Goal: Use online tool/utility: Utilize a website feature to perform a specific function

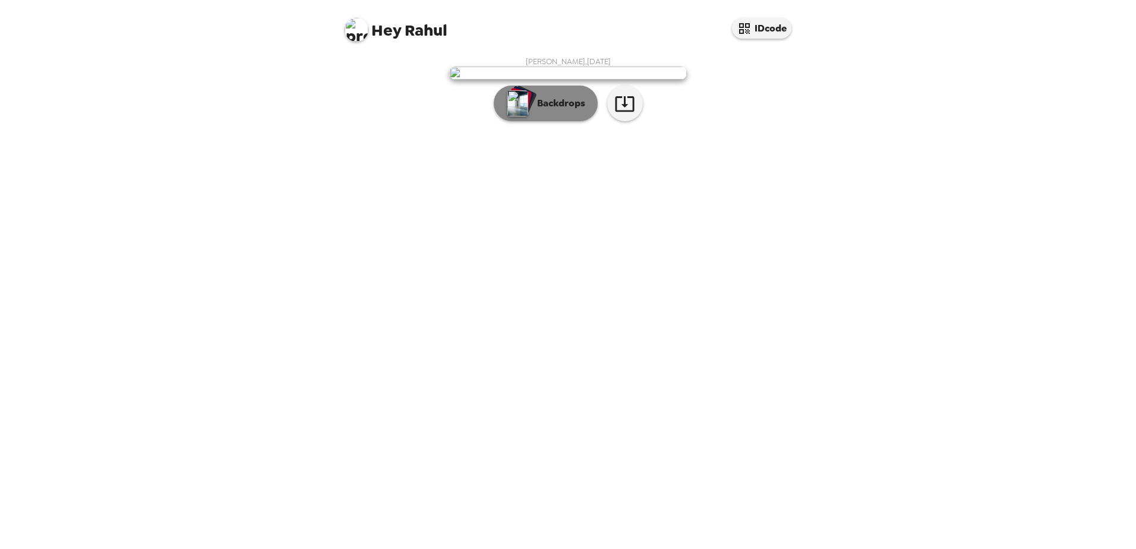
click at [522, 116] on img "button" at bounding box center [517, 103] width 21 height 26
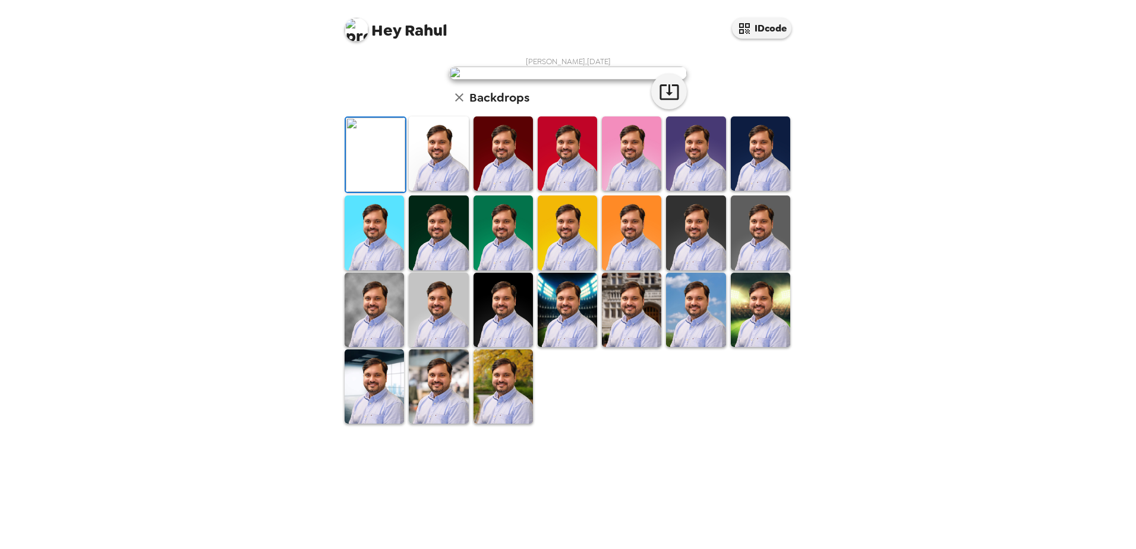
click at [378, 192] on img at bounding box center [375, 155] width 59 height 74
click at [445, 191] on img at bounding box center [438, 153] width 59 height 74
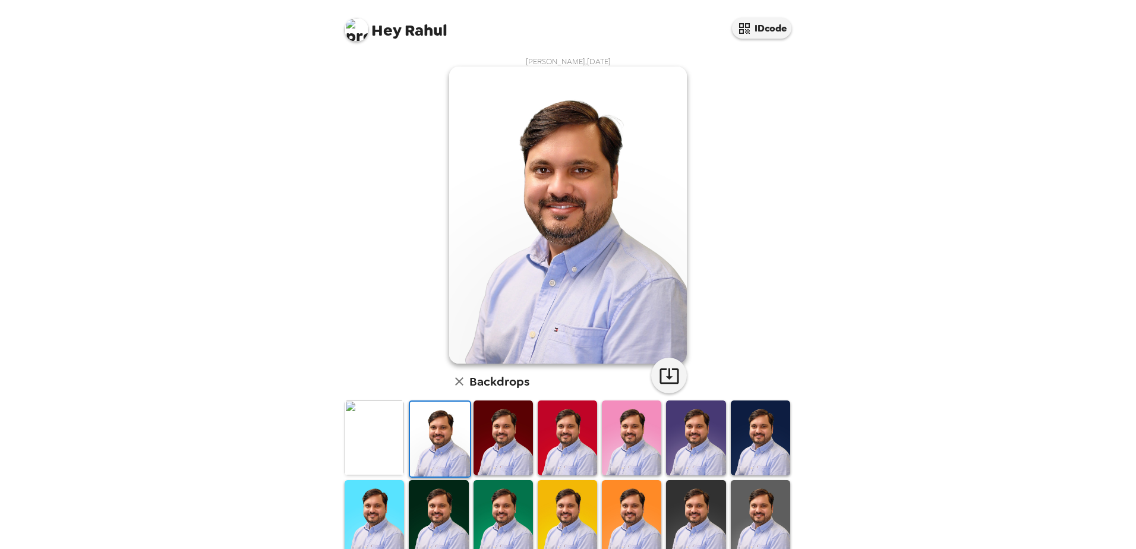
click at [498, 437] on img at bounding box center [503, 437] width 59 height 74
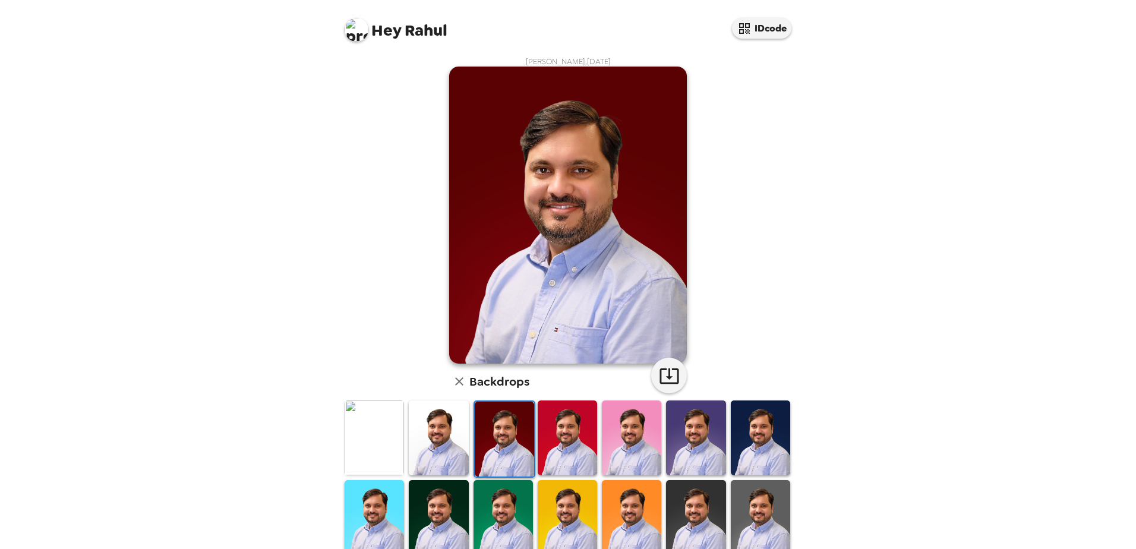
click at [515, 441] on img at bounding box center [504, 439] width 59 height 74
click at [566, 441] on img at bounding box center [567, 437] width 59 height 74
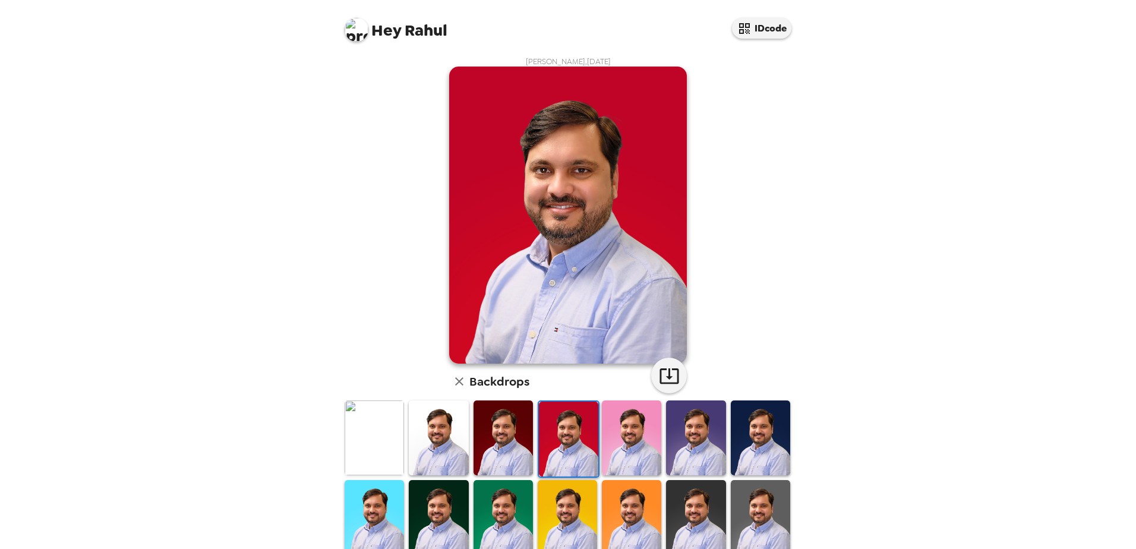
click at [627, 441] on img at bounding box center [631, 437] width 59 height 74
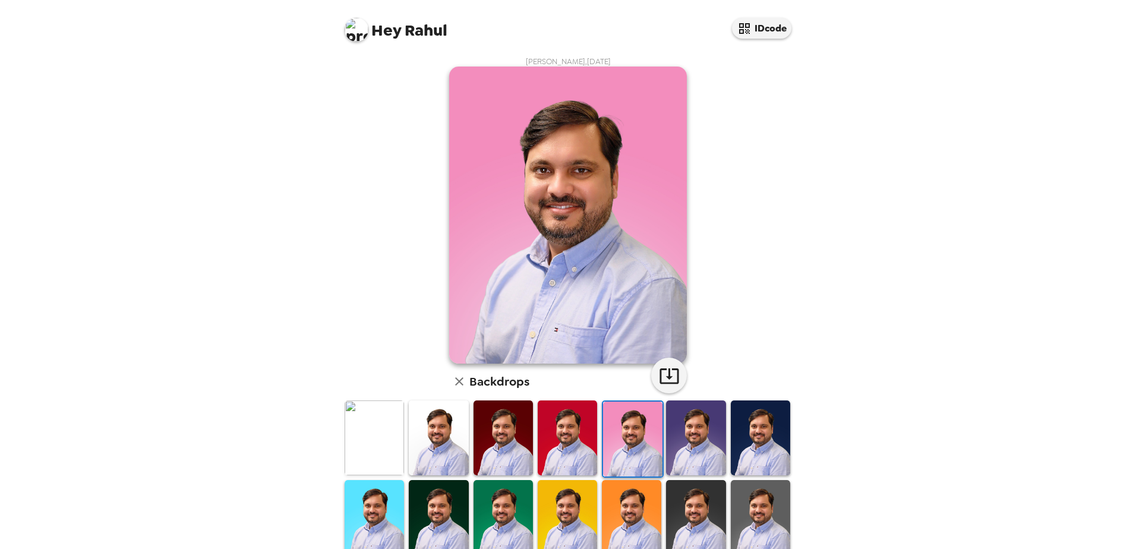
click at [687, 440] on img at bounding box center [695, 437] width 59 height 74
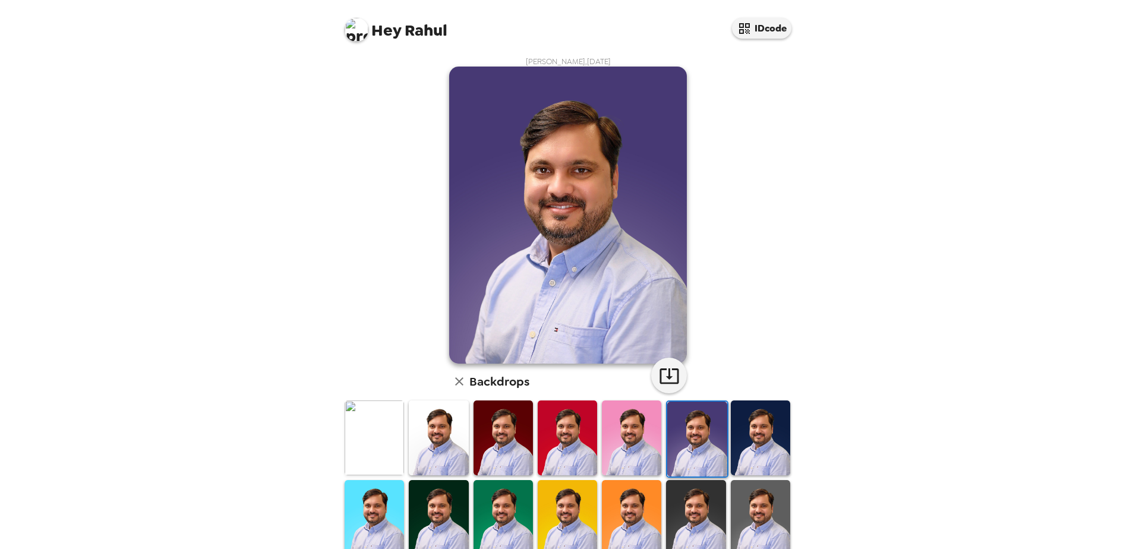
click at [749, 443] on img at bounding box center [760, 437] width 59 height 74
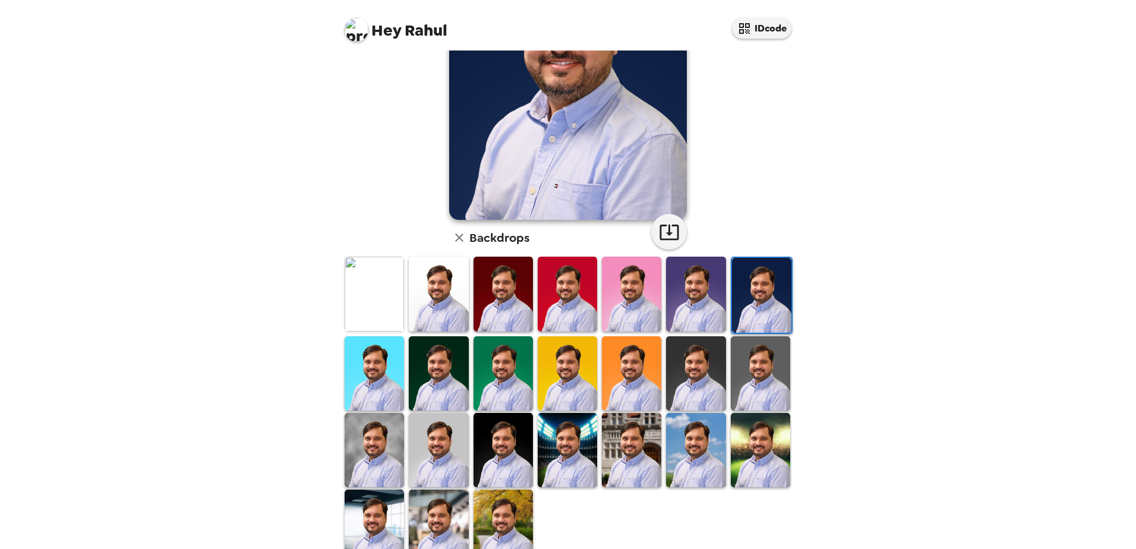
scroll to position [172, 0]
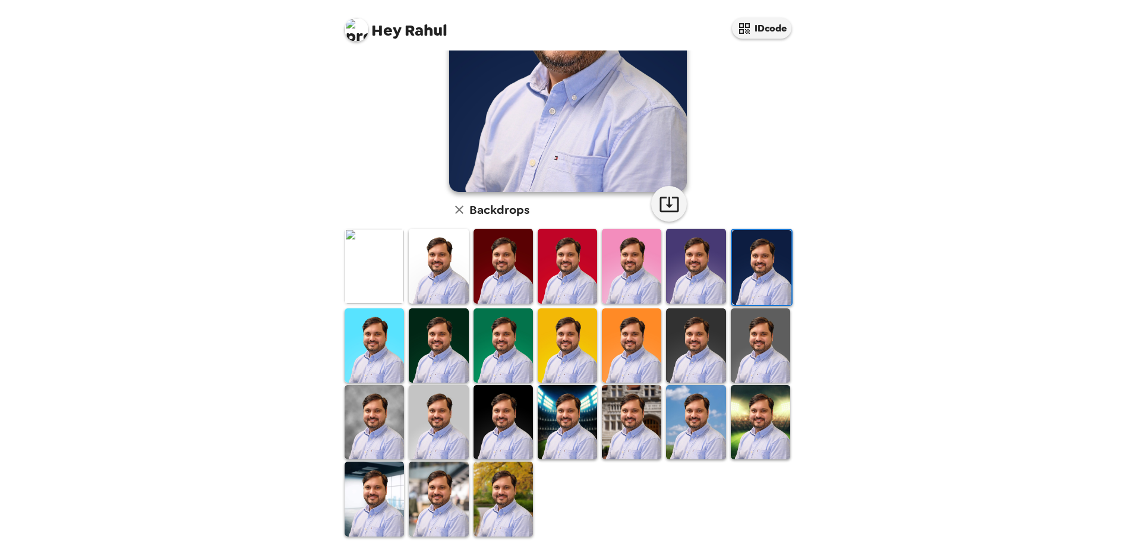
click at [507, 355] on img at bounding box center [503, 345] width 59 height 74
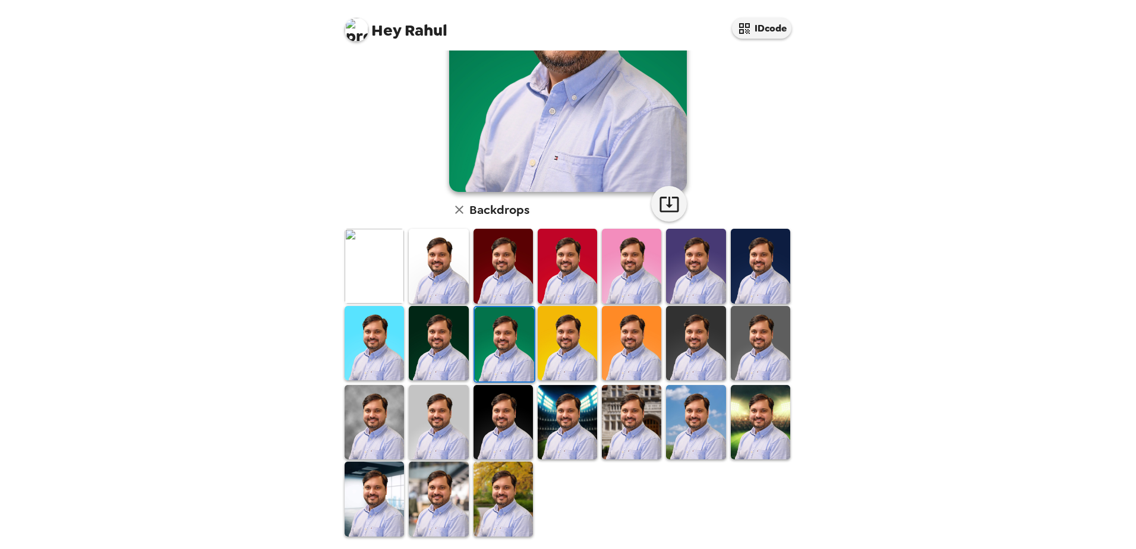
click at [370, 274] on img at bounding box center [374, 266] width 59 height 74
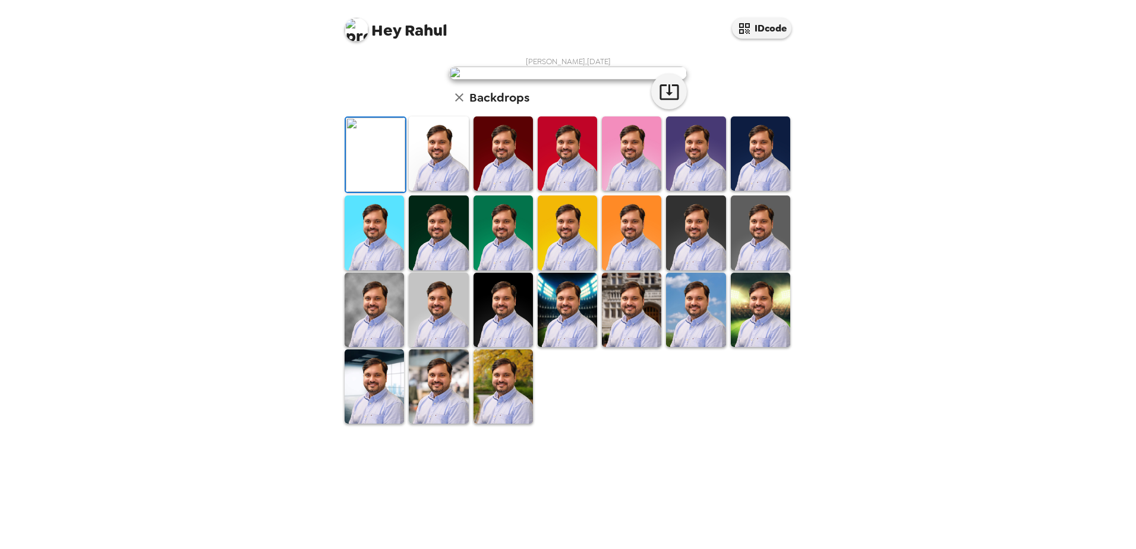
scroll to position [0, 0]
click at [668, 102] on icon "button" at bounding box center [669, 91] width 21 height 21
click at [892, 408] on div "Hey Rahul IDcode [PERSON_NAME] , [DATE] Backdrops" at bounding box center [568, 274] width 1136 height 549
click at [740, 270] on img at bounding box center [760, 232] width 59 height 74
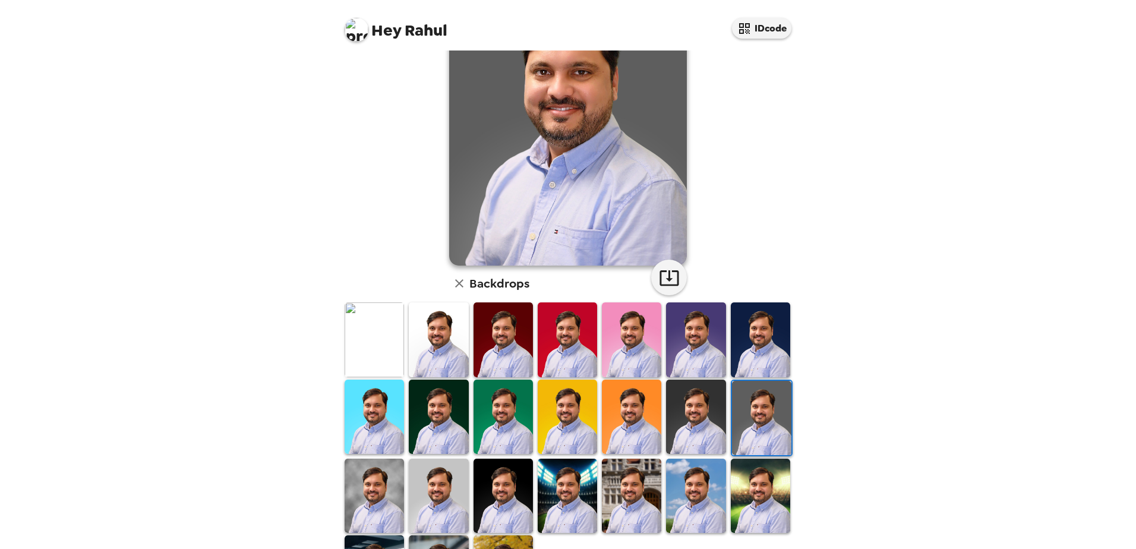
scroll to position [172, 0]
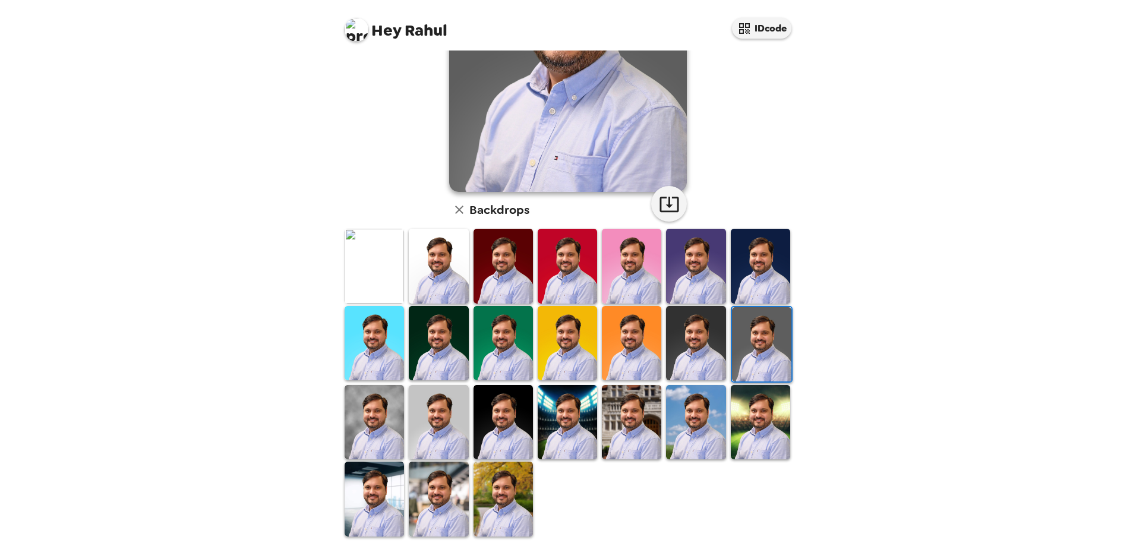
click at [392, 497] on img at bounding box center [374, 499] width 59 height 74
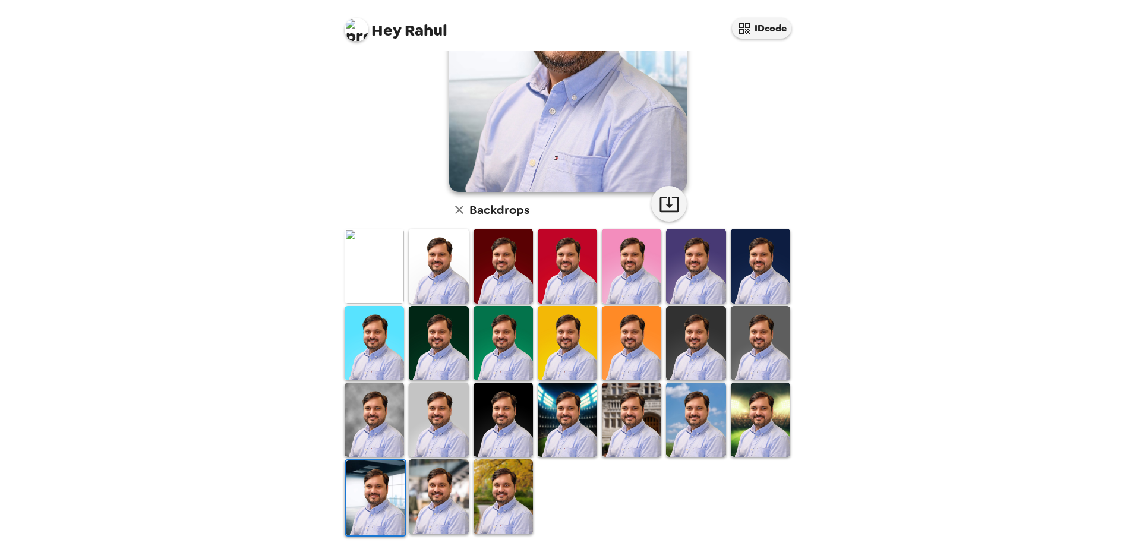
click at [433, 490] on img at bounding box center [438, 496] width 59 height 74
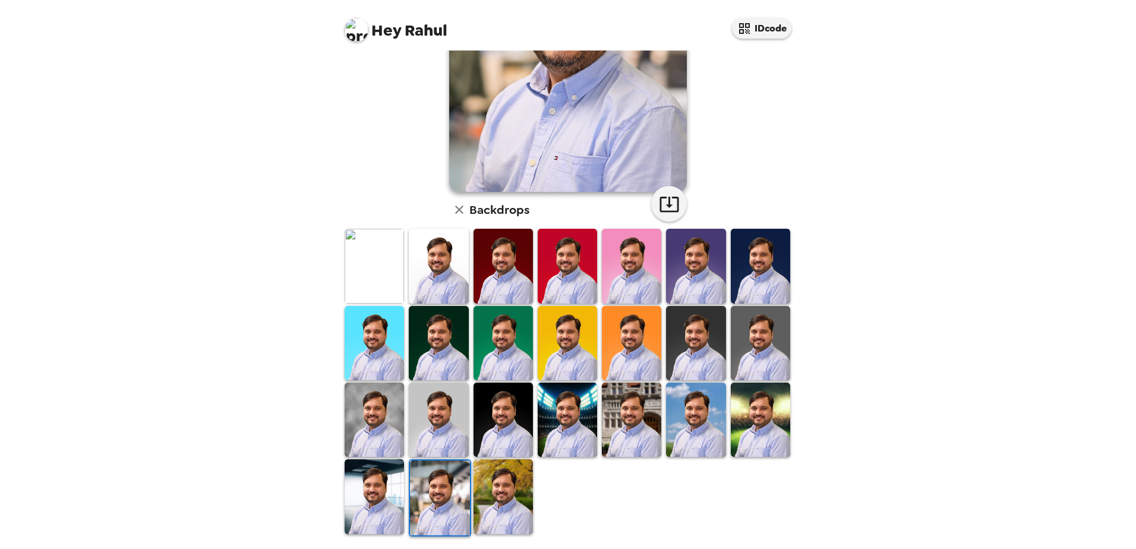
click at [496, 414] on img at bounding box center [503, 420] width 59 height 74
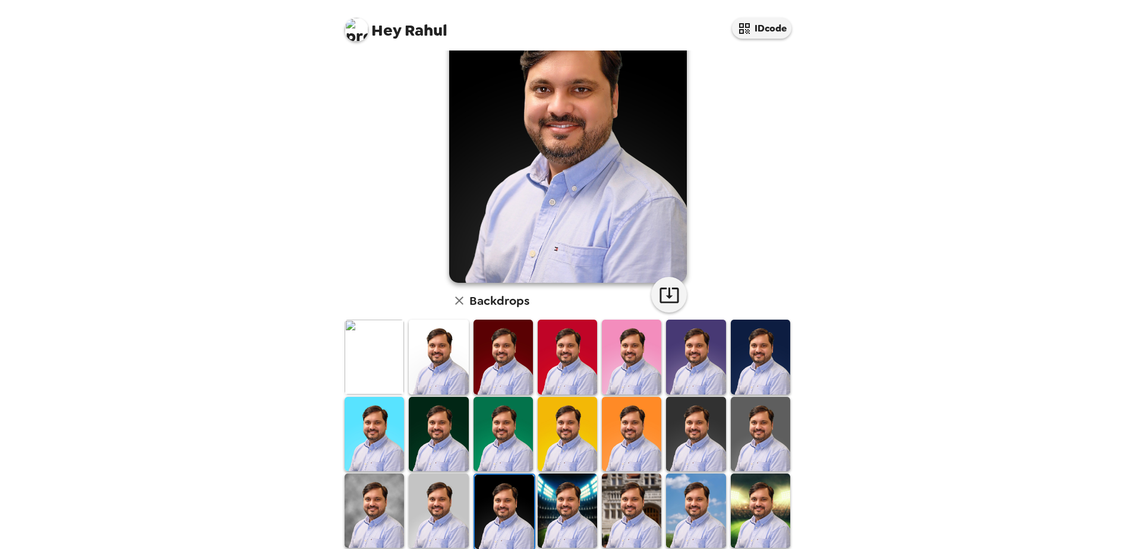
scroll to position [172, 0]
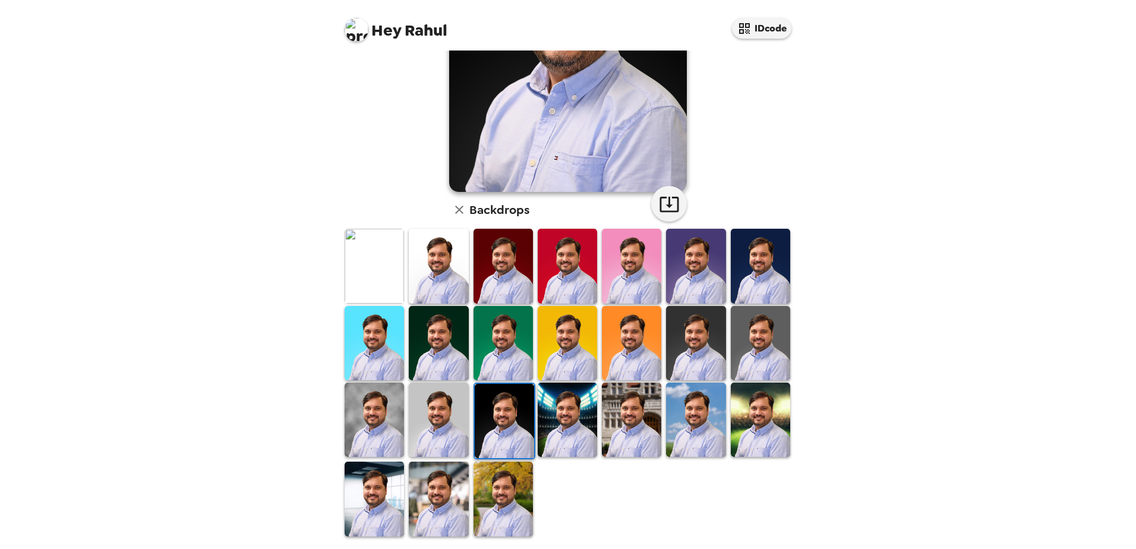
click at [562, 437] on img at bounding box center [567, 420] width 59 height 74
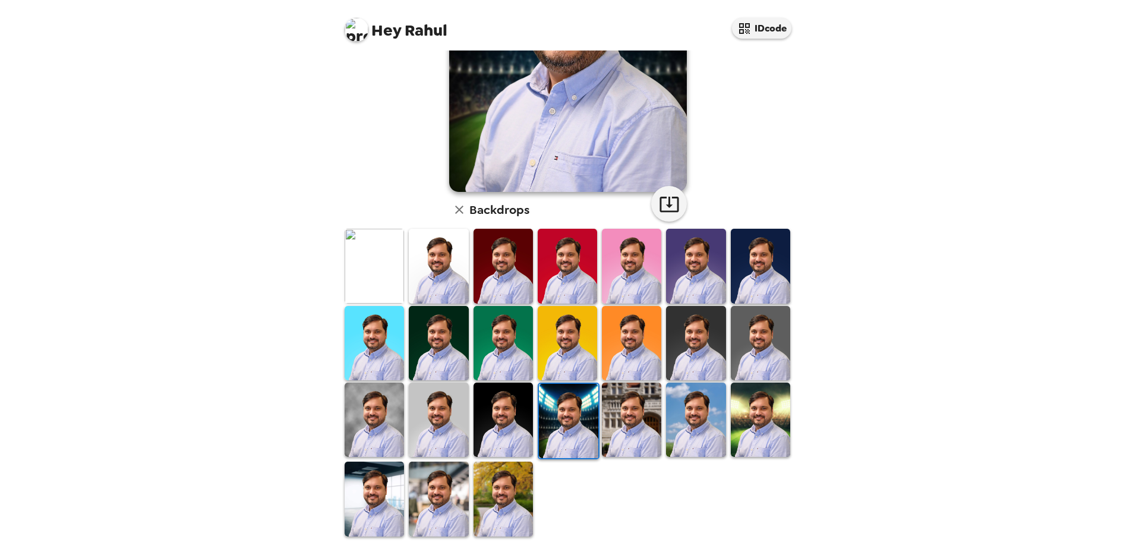
click at [421, 346] on img at bounding box center [438, 343] width 59 height 74
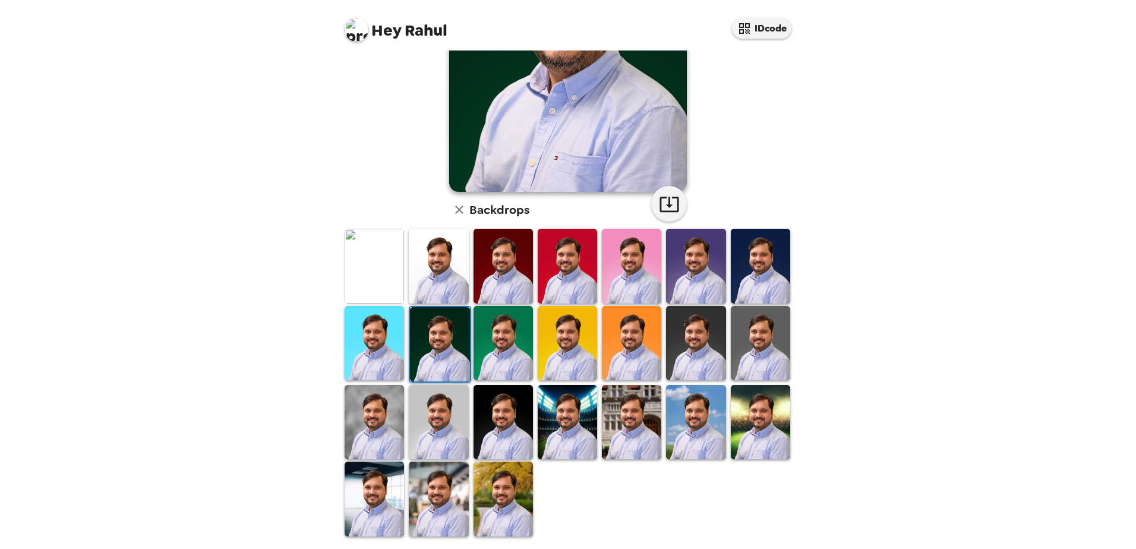
click at [452, 498] on img at bounding box center [438, 499] width 59 height 74
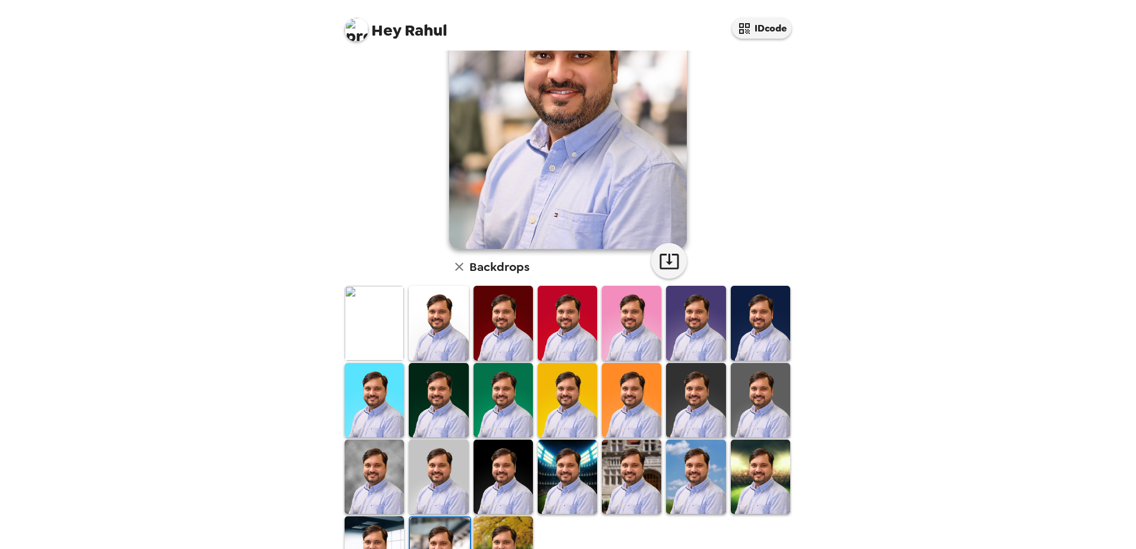
scroll to position [0, 0]
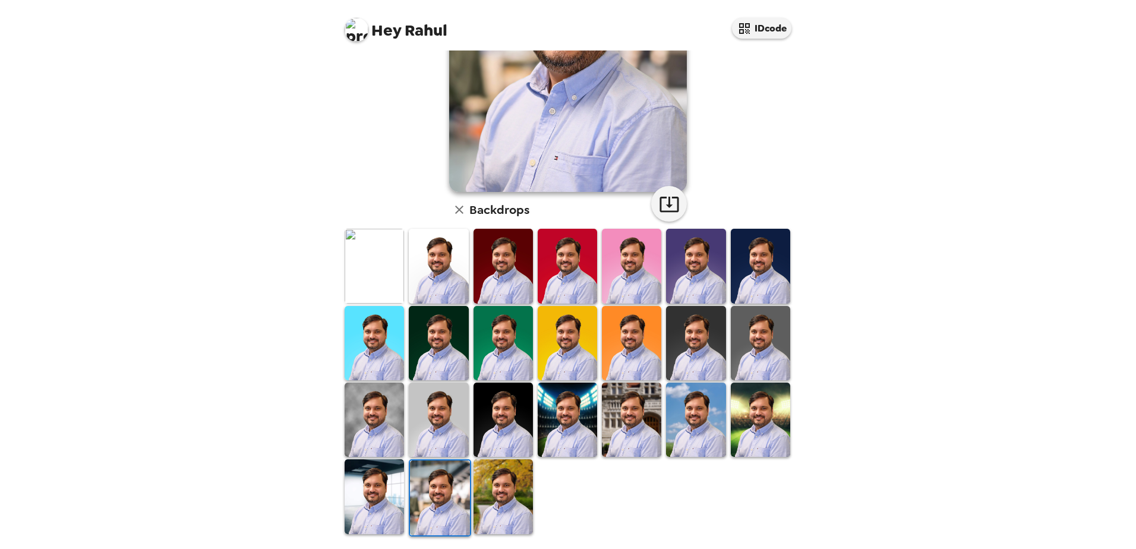
click at [755, 342] on img at bounding box center [760, 343] width 59 height 74
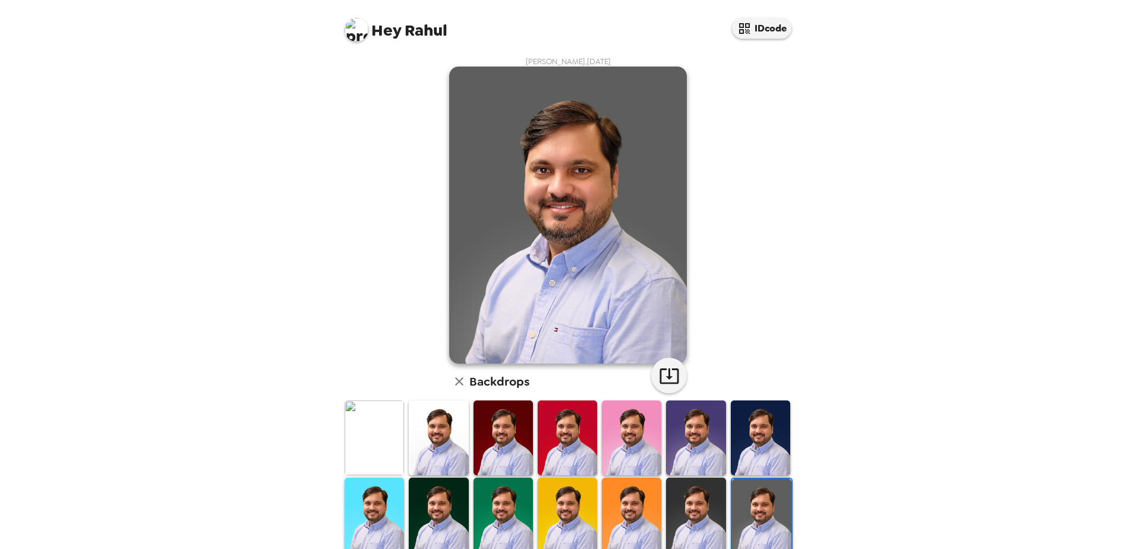
click at [683, 510] on img at bounding box center [695, 515] width 59 height 74
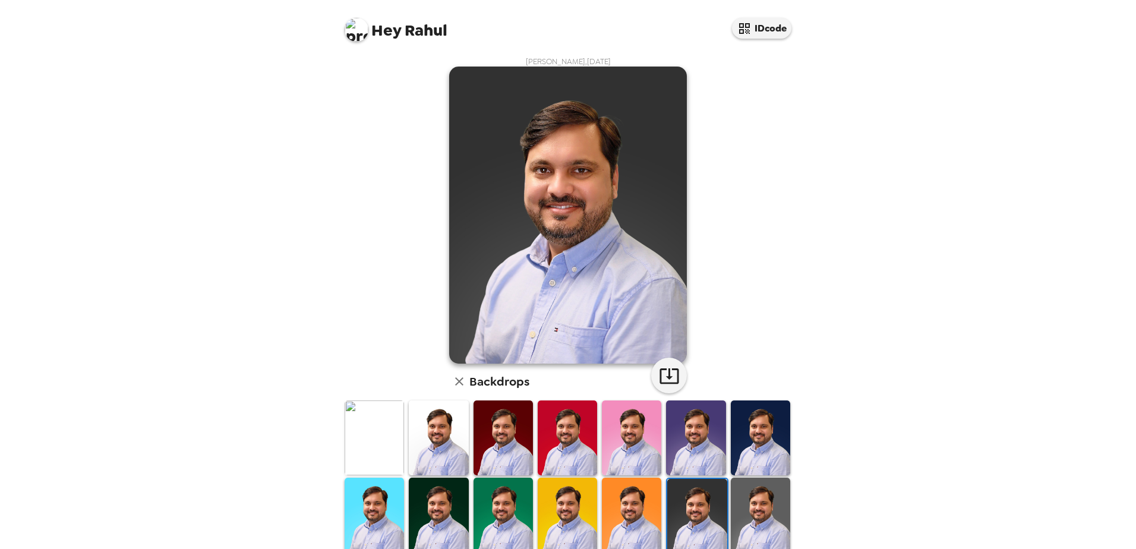
click at [746, 507] on img at bounding box center [760, 515] width 59 height 74
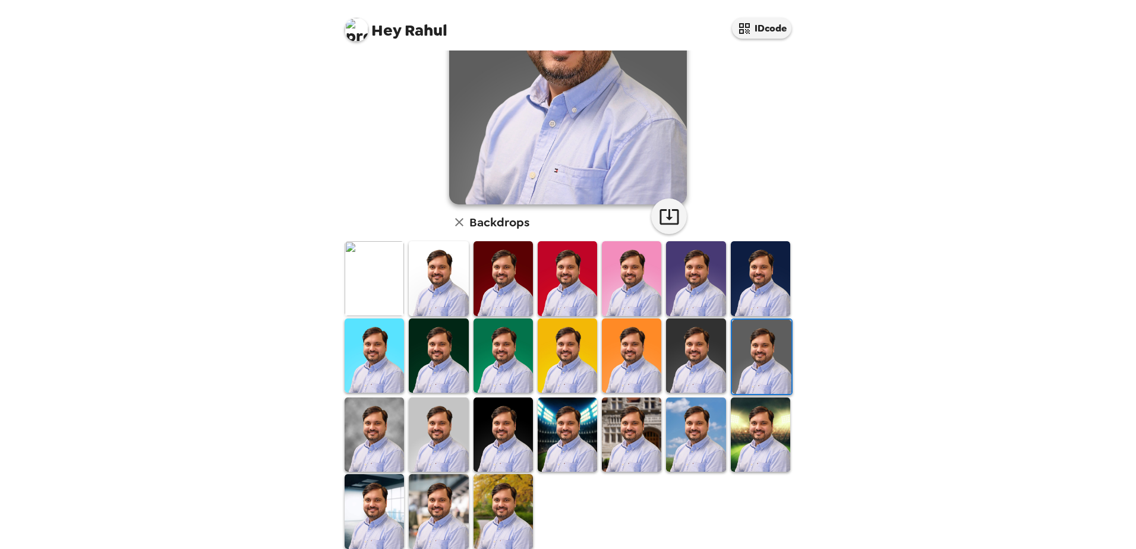
scroll to position [172, 0]
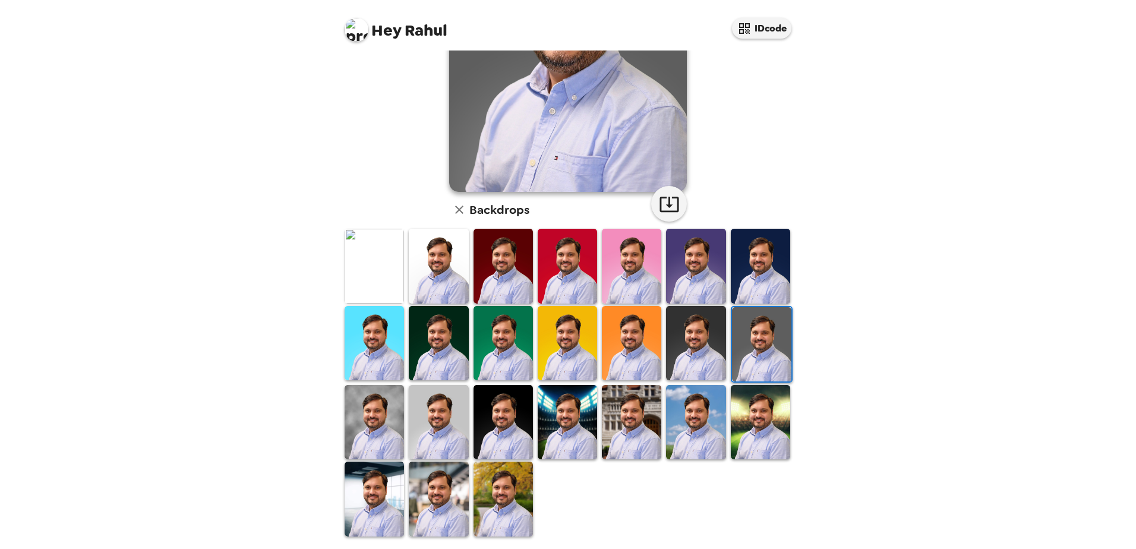
click at [509, 491] on img at bounding box center [503, 499] width 59 height 74
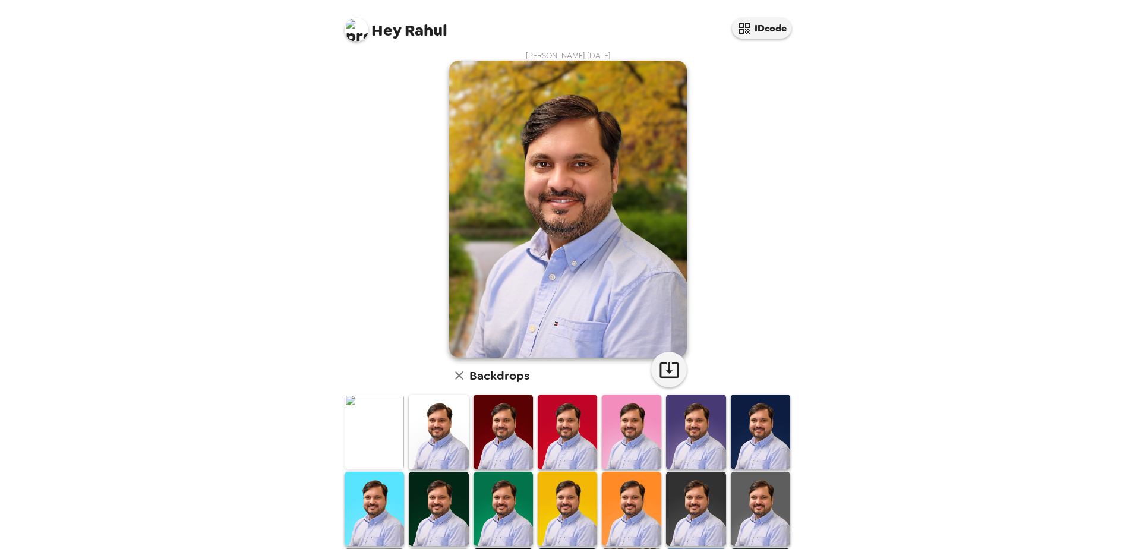
scroll to position [0, 0]
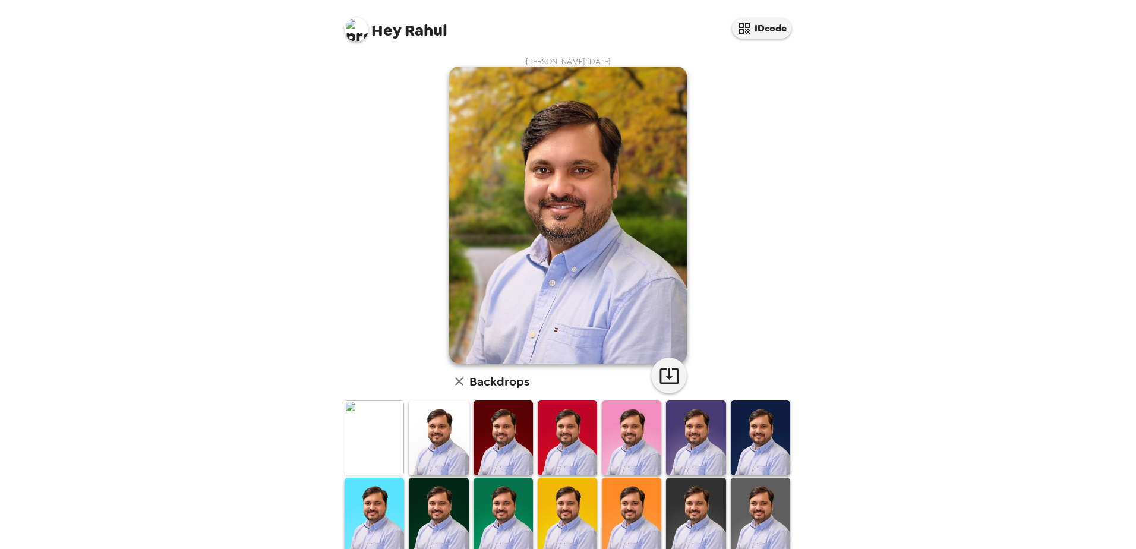
click at [841, 339] on div "Hey Rahul IDcode [PERSON_NAME] , [DATE] Backdrops" at bounding box center [568, 274] width 1136 height 549
click at [381, 446] on img at bounding box center [374, 437] width 59 height 74
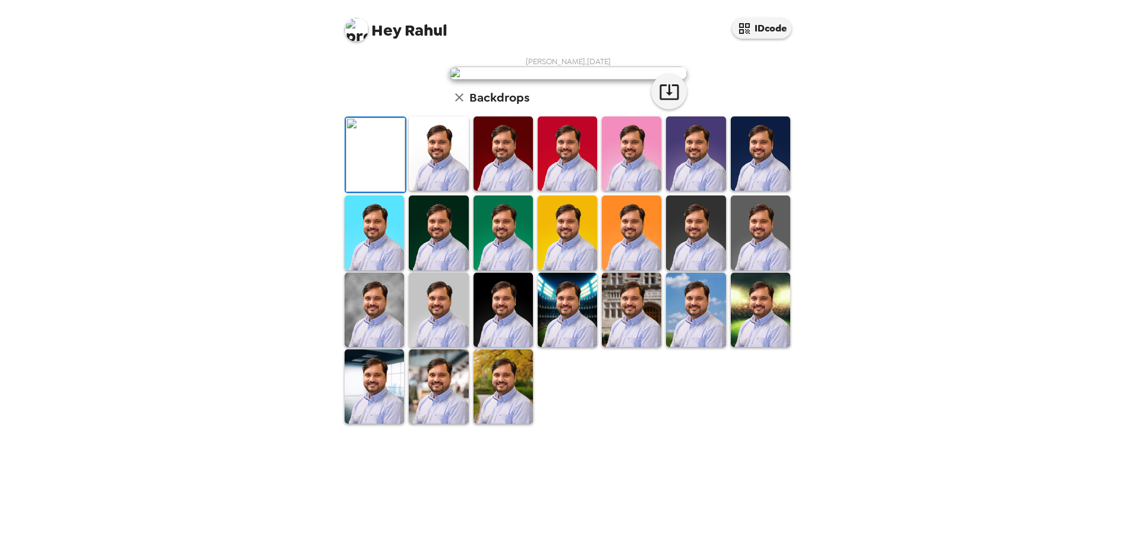
click at [758, 270] on img at bounding box center [760, 232] width 59 height 74
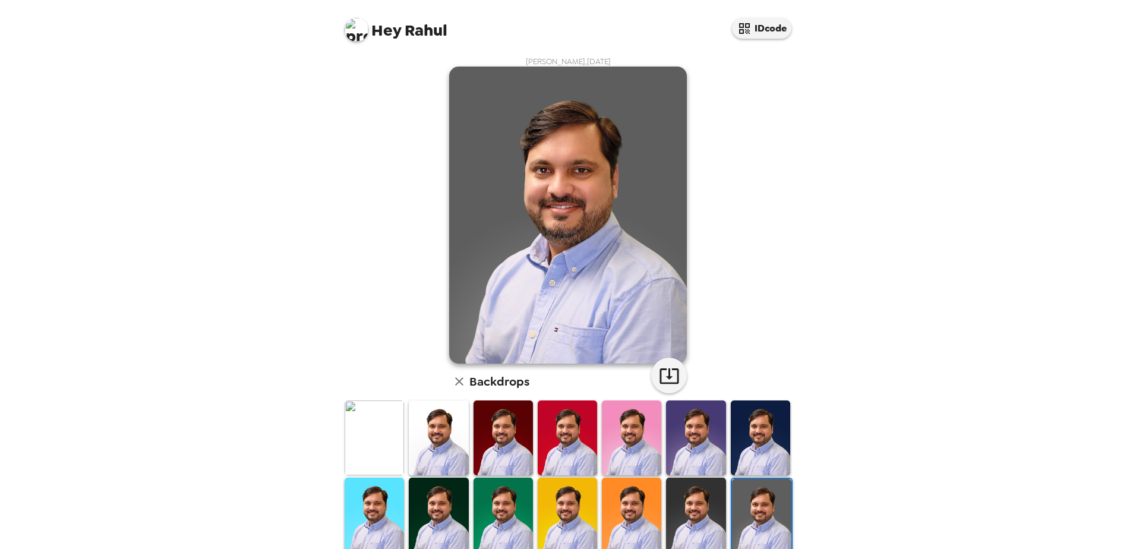
click at [368, 443] on img at bounding box center [374, 437] width 59 height 74
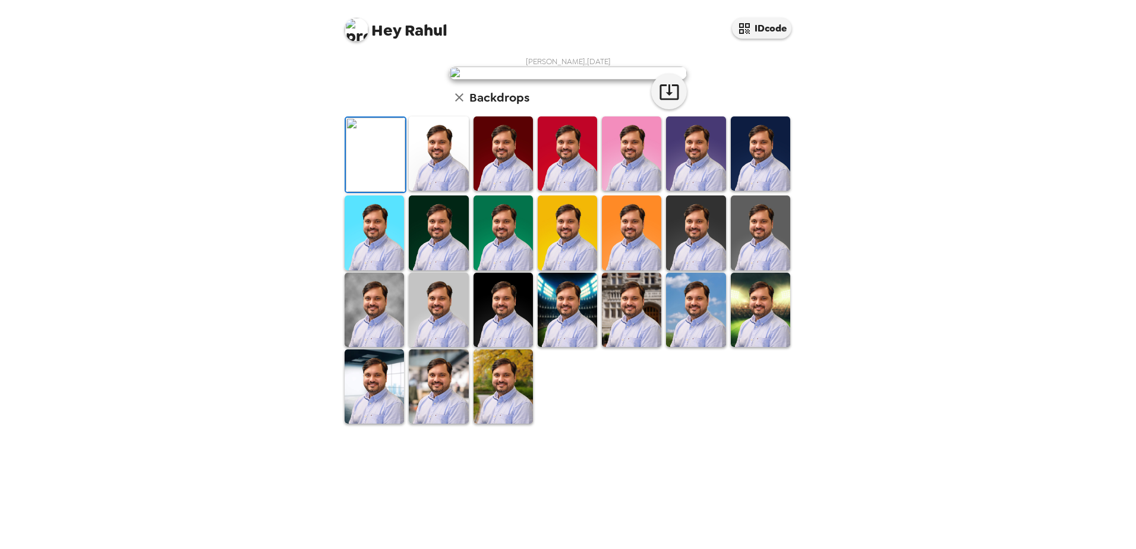
click at [763, 191] on img at bounding box center [760, 153] width 59 height 74
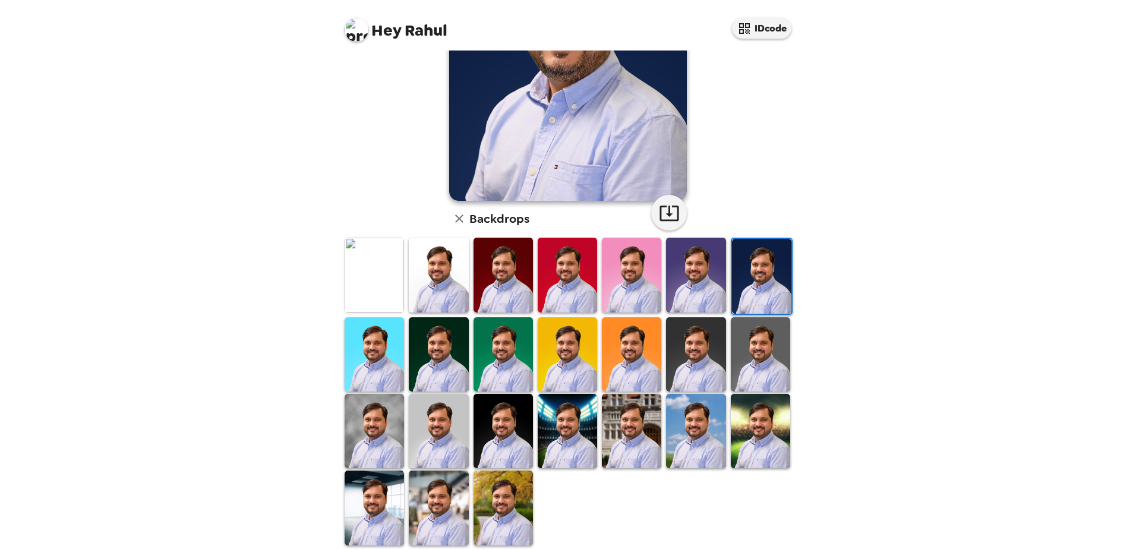
scroll to position [172, 0]
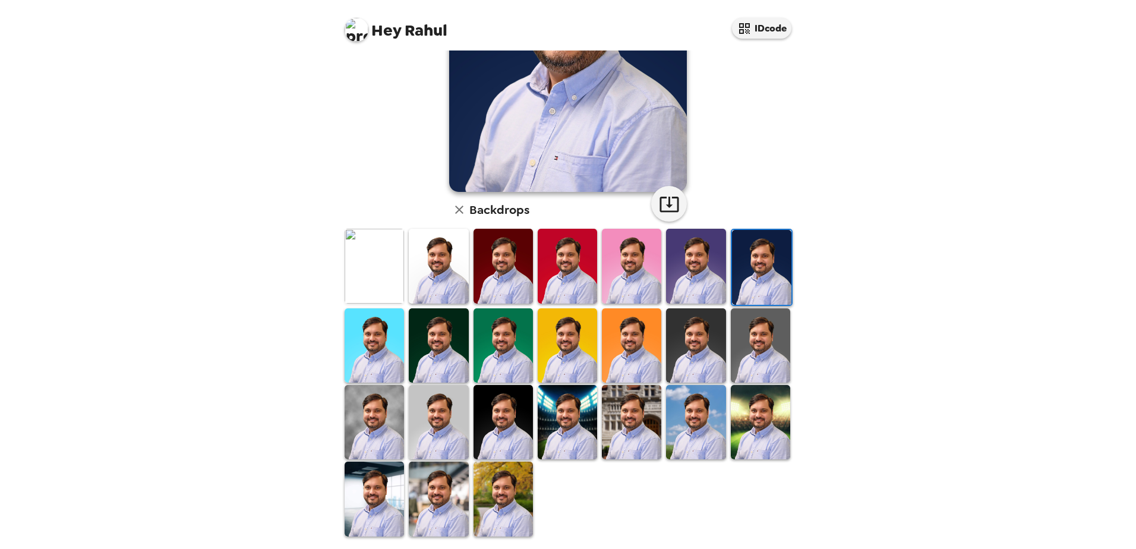
click at [484, 276] on img at bounding box center [503, 266] width 59 height 74
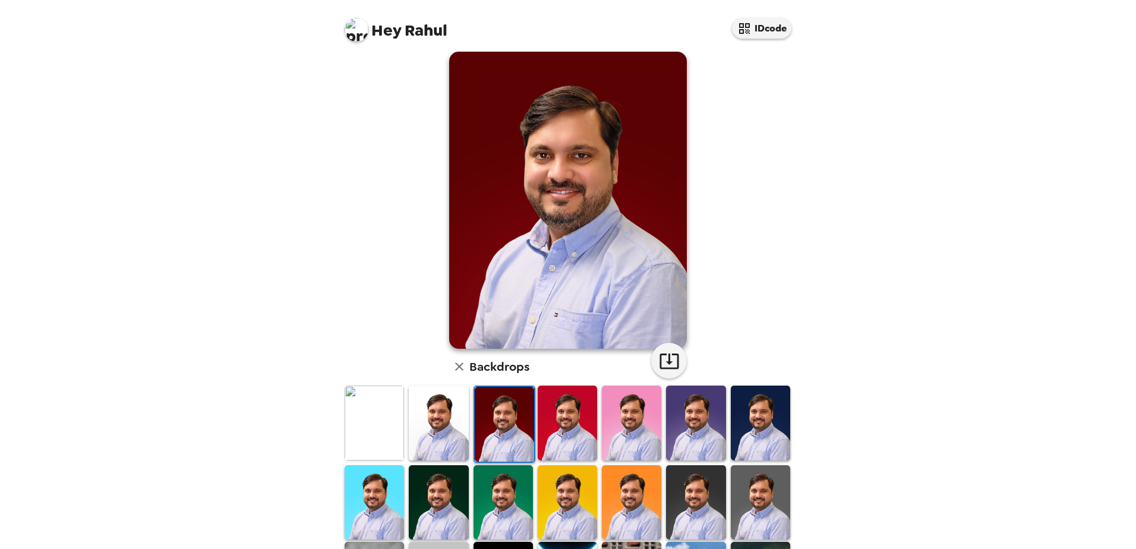
scroll to position [0, 0]
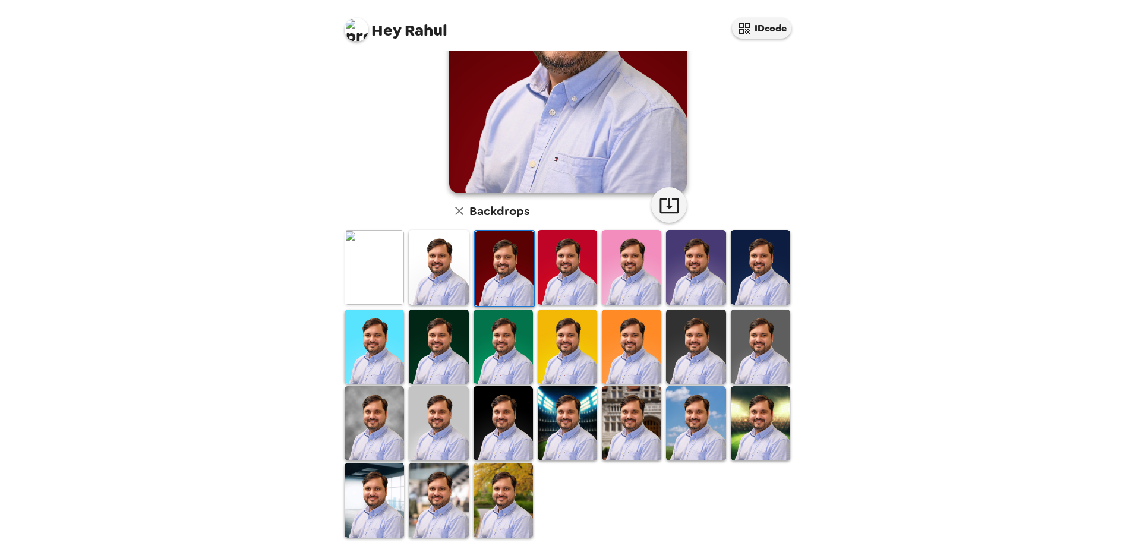
scroll to position [172, 0]
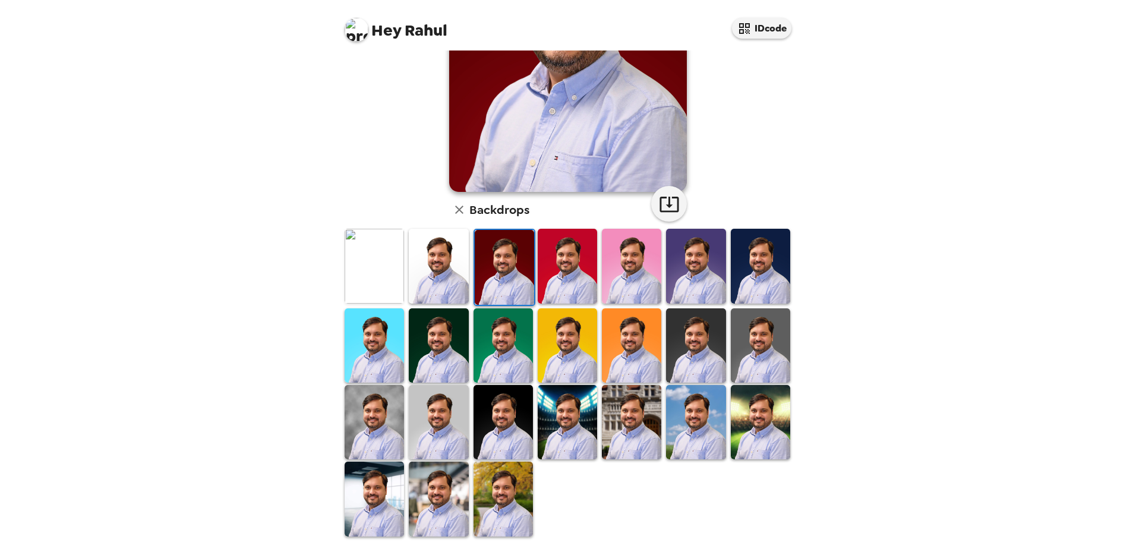
click at [433, 490] on img at bounding box center [438, 499] width 59 height 74
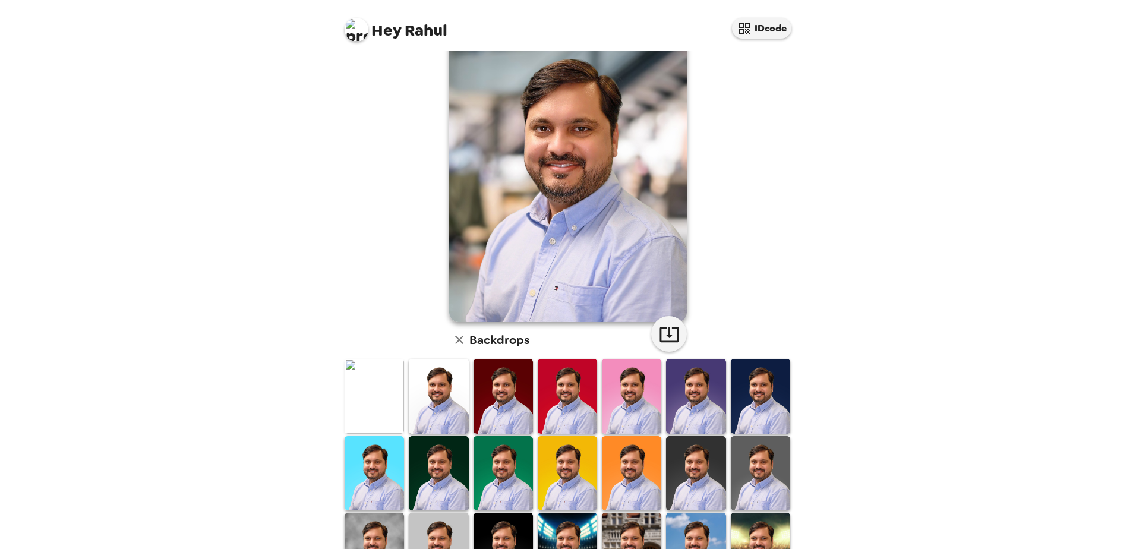
scroll to position [0, 0]
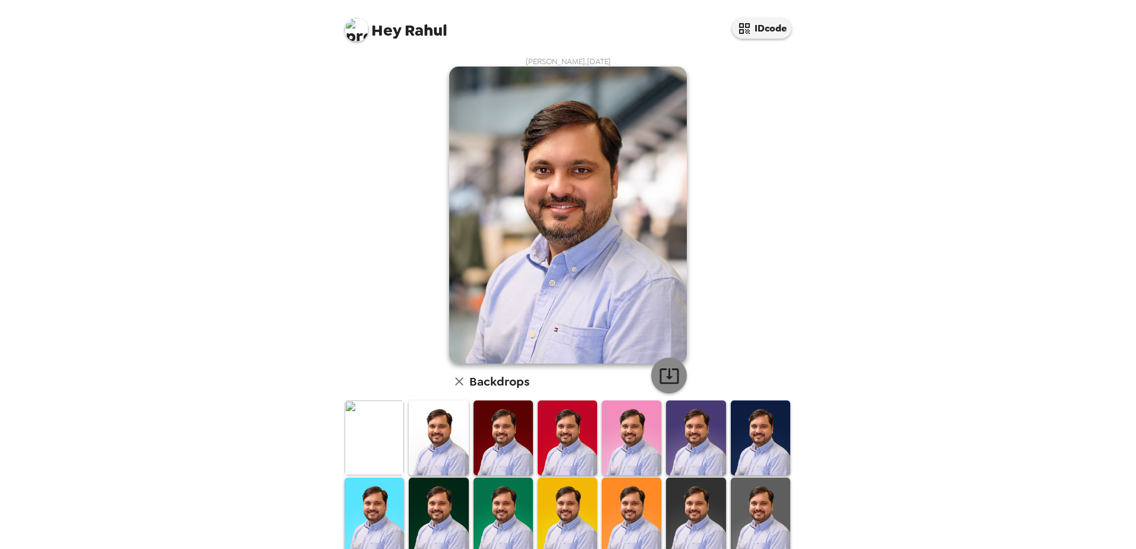
click at [668, 378] on icon "button" at bounding box center [669, 375] width 21 height 21
drag, startPoint x: 1008, startPoint y: 433, endPoint x: 1009, endPoint y: 376, distance: 57.1
click at [1008, 433] on div "Hey Rahul IDcode [PERSON_NAME] , [DATE] Backdrops" at bounding box center [568, 274] width 1136 height 549
